Goal: Information Seeking & Learning: Learn about a topic

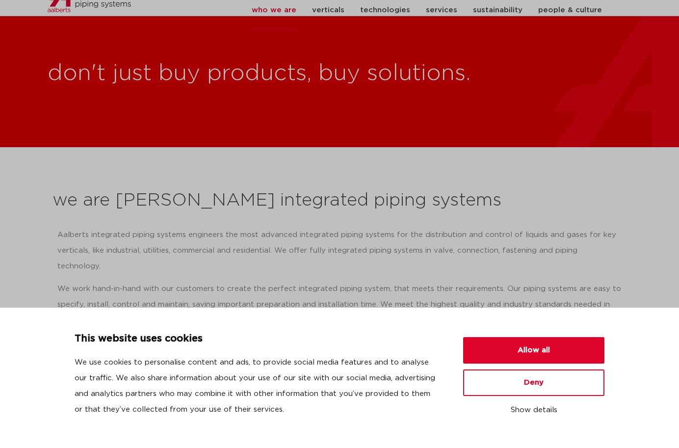
scroll to position [98, 0]
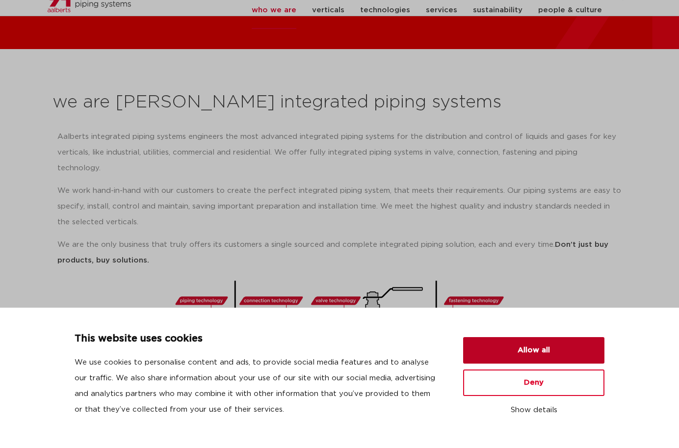
click at [508, 345] on button "Allow all" at bounding box center [533, 350] width 141 height 26
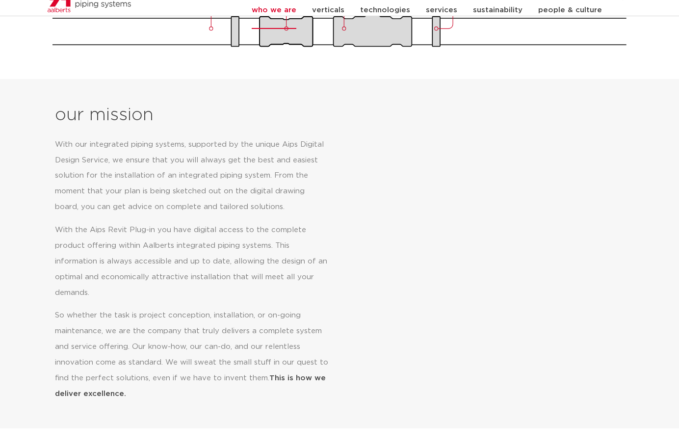
scroll to position [245, 0]
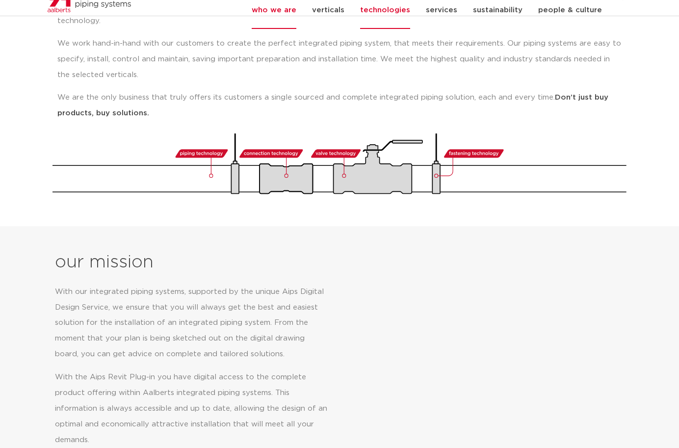
click at [400, 16] on link "technologies" at bounding box center [385, 10] width 50 height 38
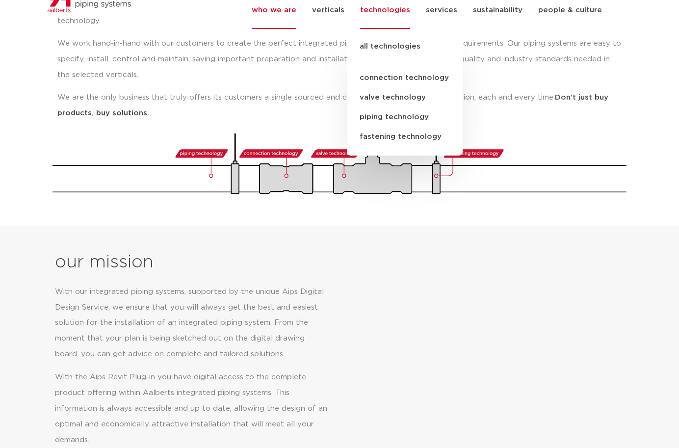
click at [397, 106] on link "valve technology" at bounding box center [405, 98] width 116 height 20
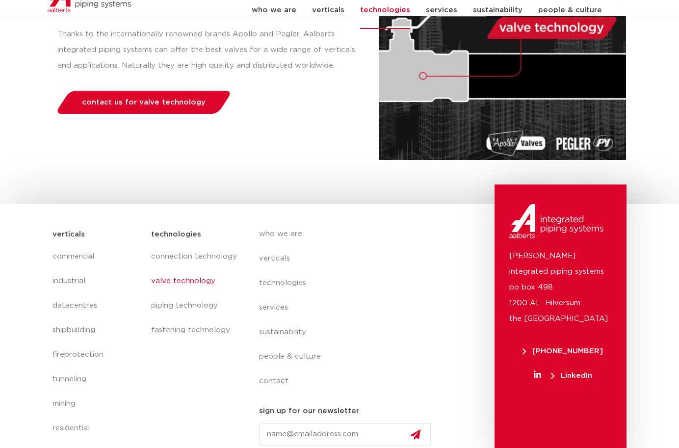
scroll to position [207, 0]
